Goal: Find specific page/section: Find specific page/section

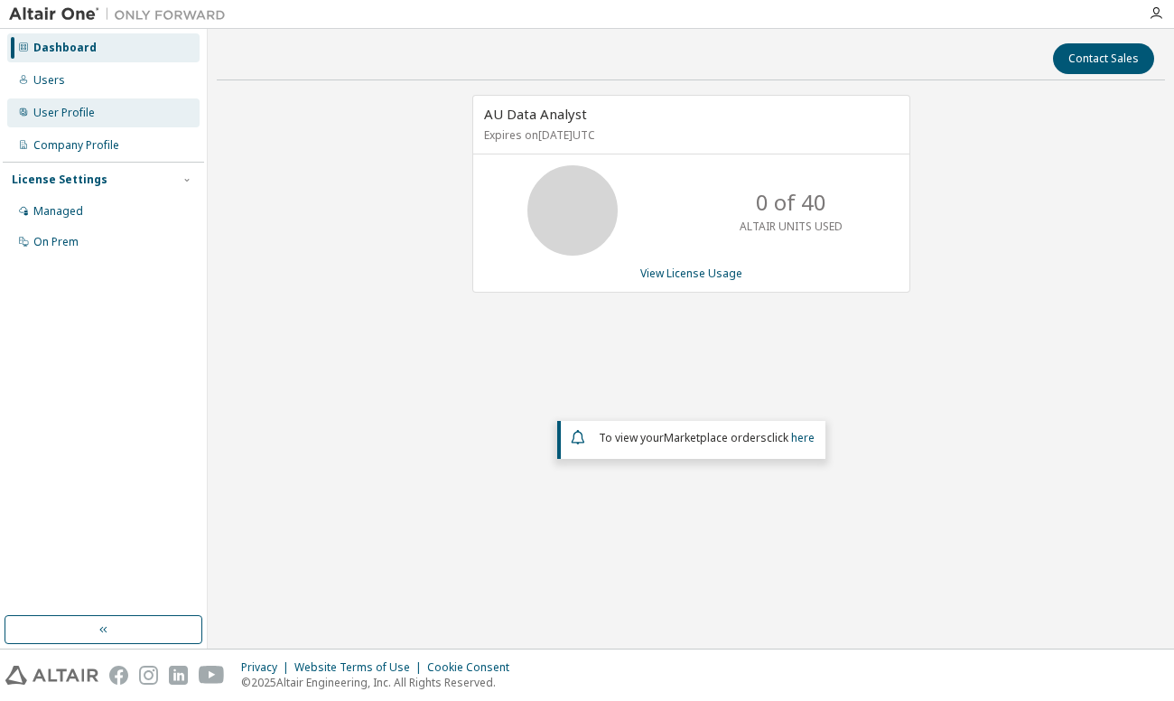
click at [84, 111] on div "User Profile" at bounding box center [63, 113] width 61 height 14
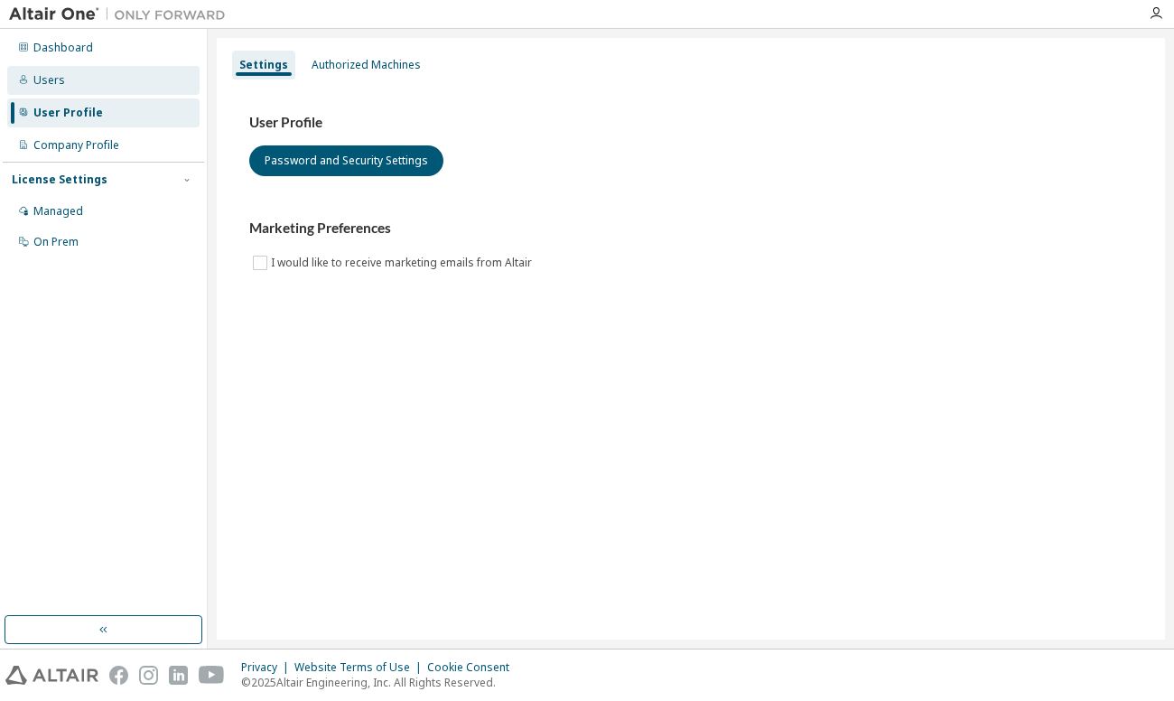
click at [68, 87] on div "Users" at bounding box center [103, 80] width 192 height 29
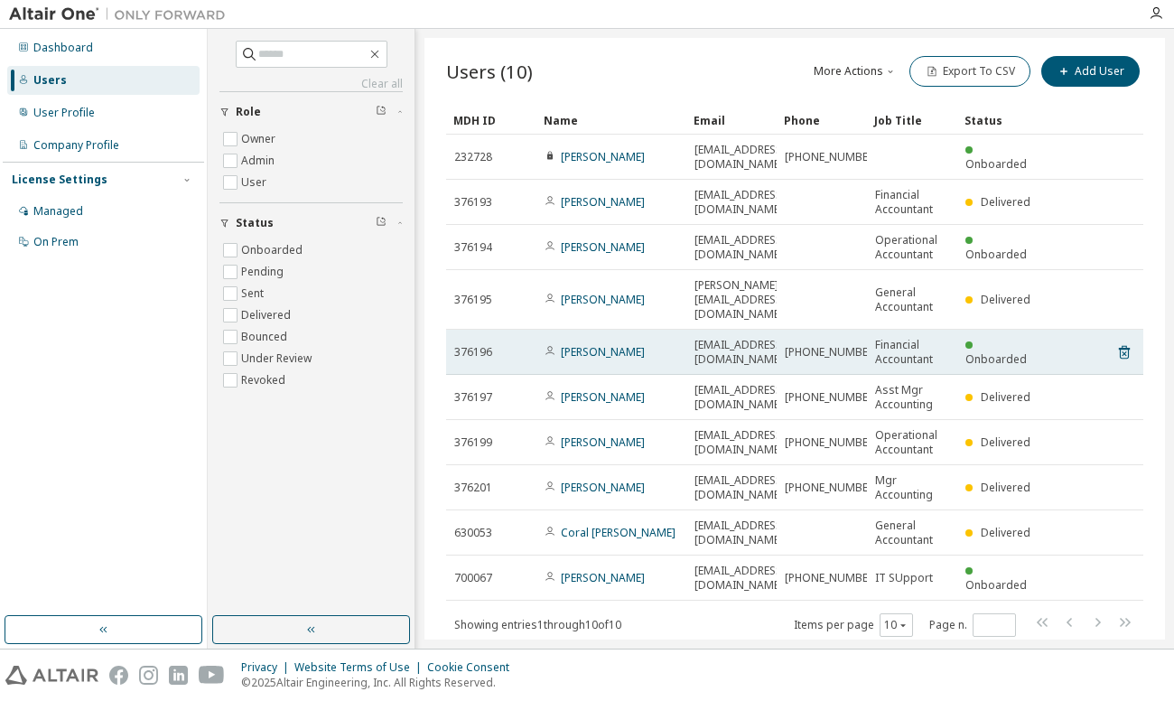
scroll to position [9, 0]
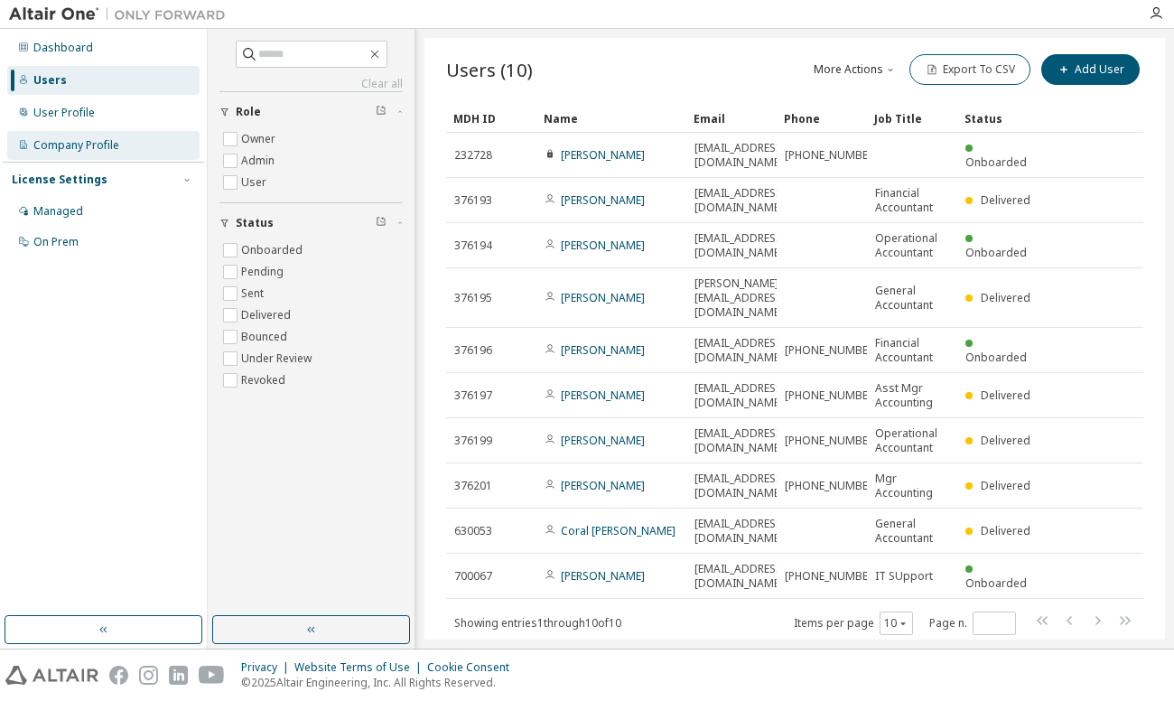
click at [74, 139] on div "Company Profile" at bounding box center [76, 145] width 86 height 14
